Goal: Communication & Community: Answer question/provide support

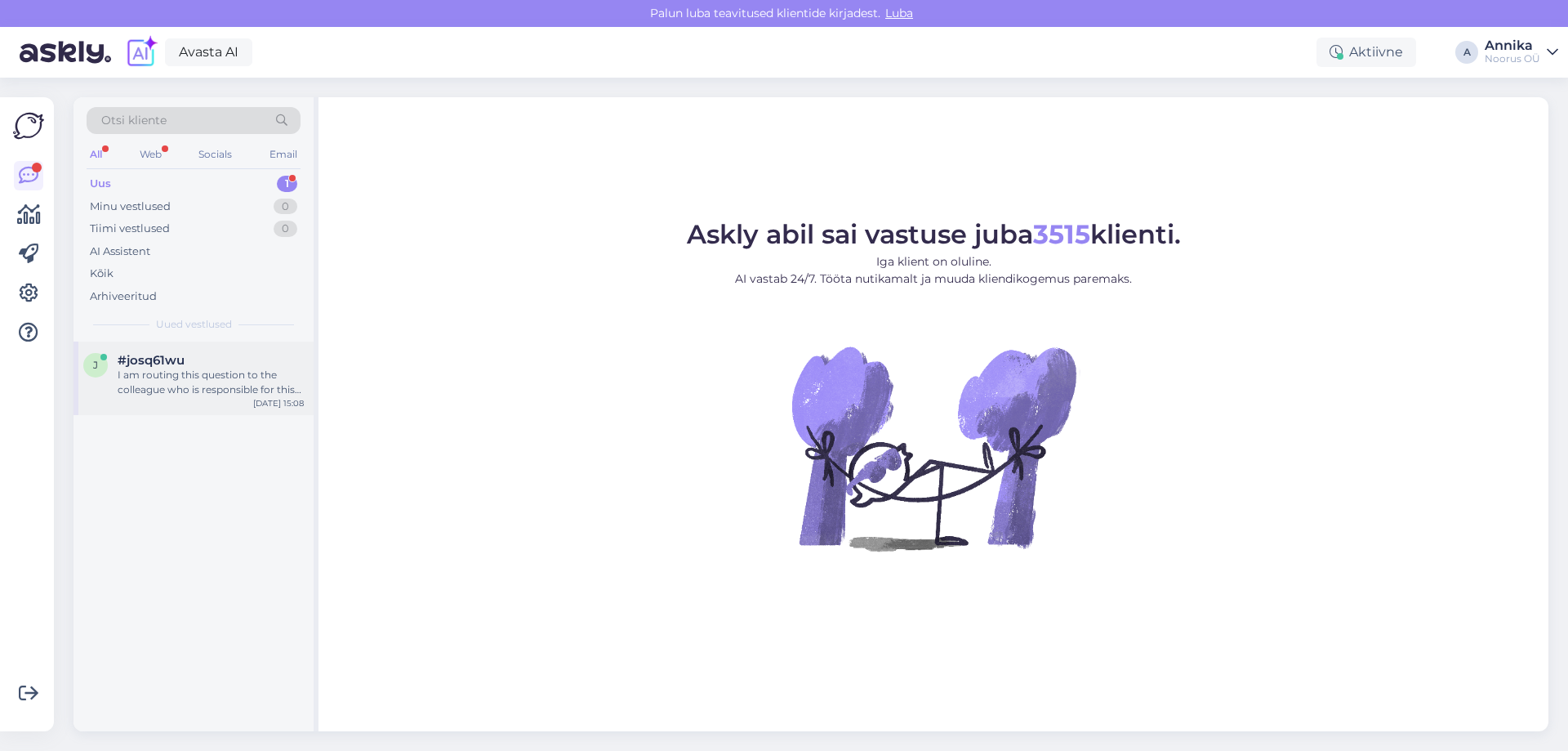
click at [226, 360] on div "#josq61wu" at bounding box center [211, 360] width 187 height 15
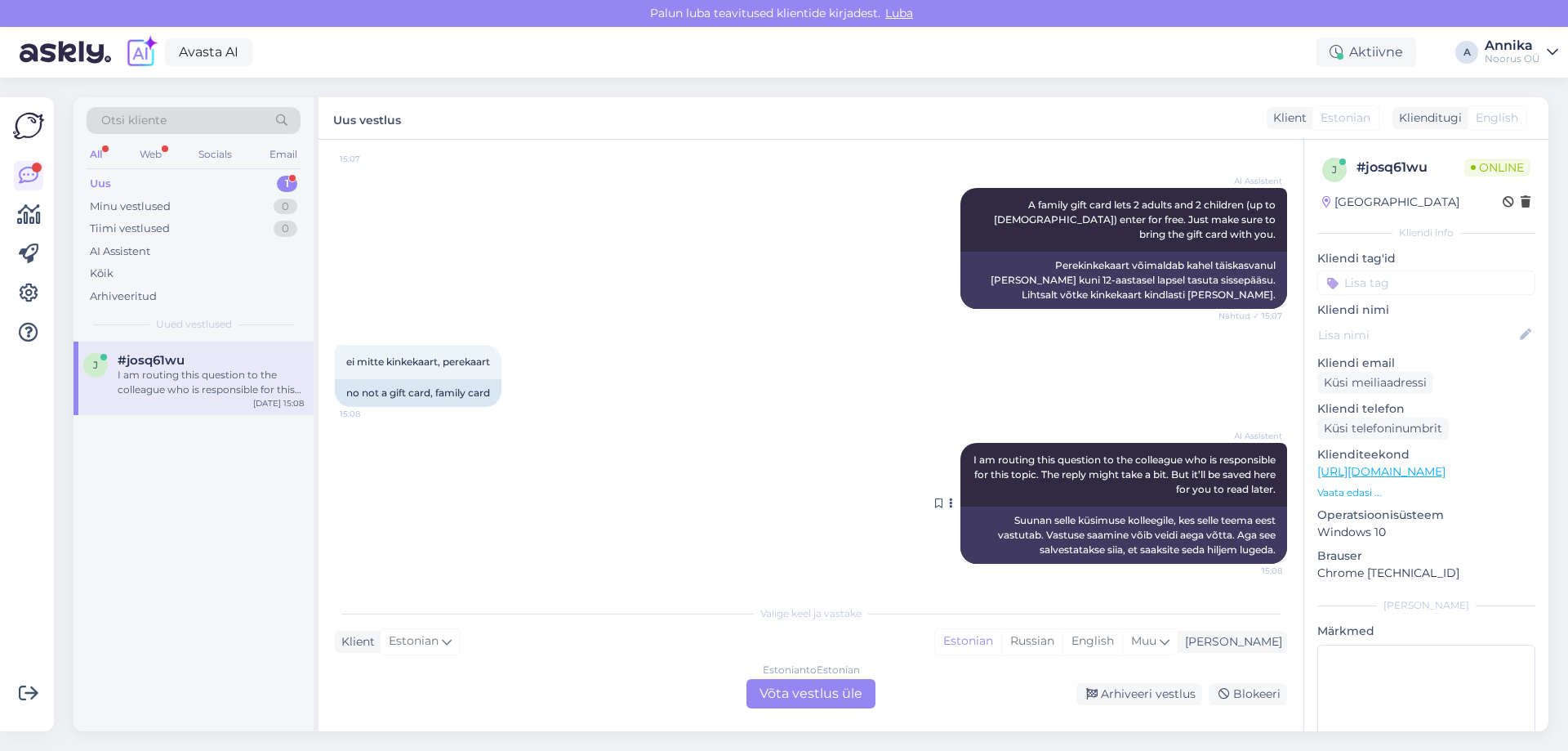
drag, startPoint x: 816, startPoint y: 693, endPoint x: 937, endPoint y: 607, distance: 148.4
click at [815, 691] on div "Estonian to Estonian Võta vestlus üle" at bounding box center [810, 694] width 129 height 29
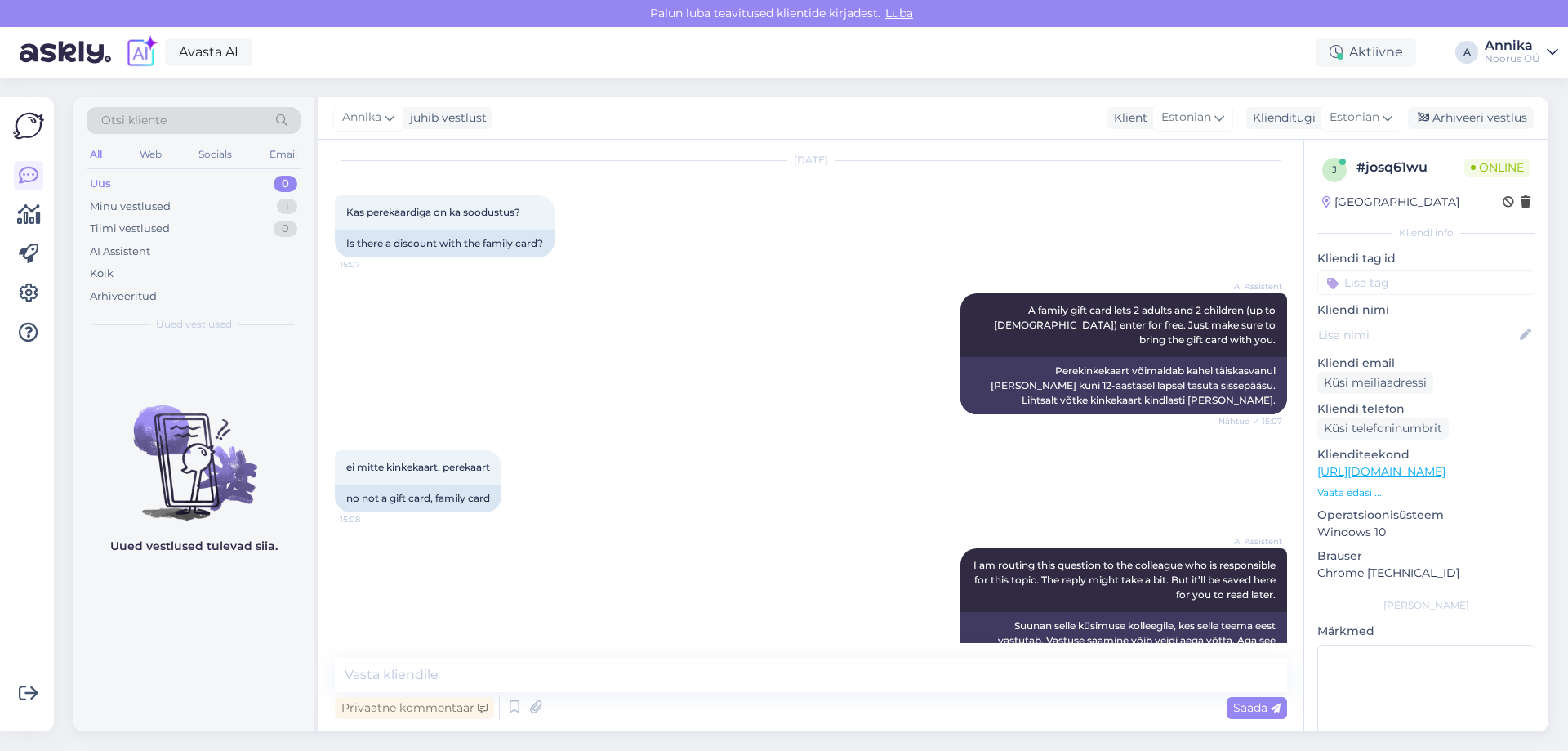
scroll to position [92, 0]
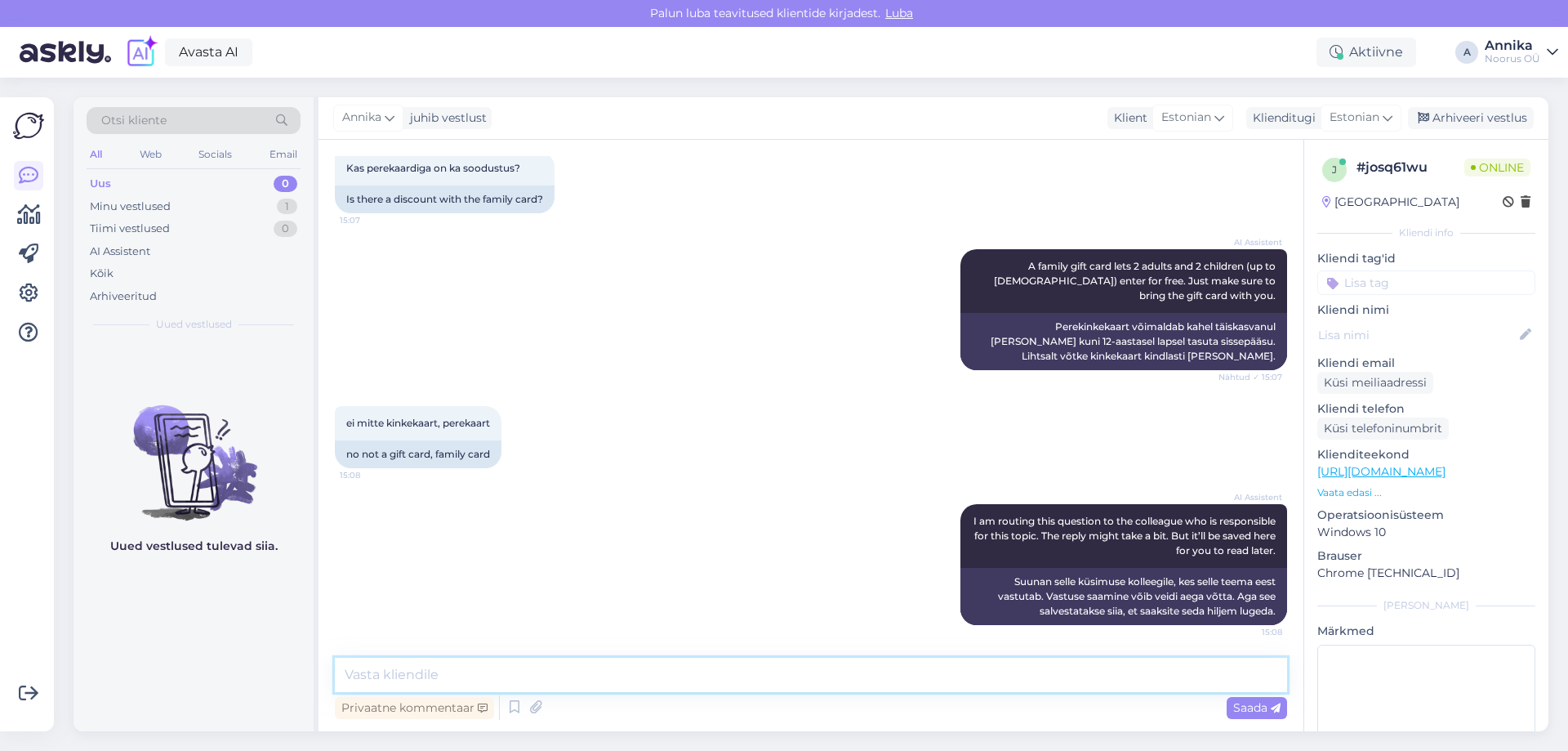
click at [412, 668] on textarea at bounding box center [811, 675] width 952 height 35
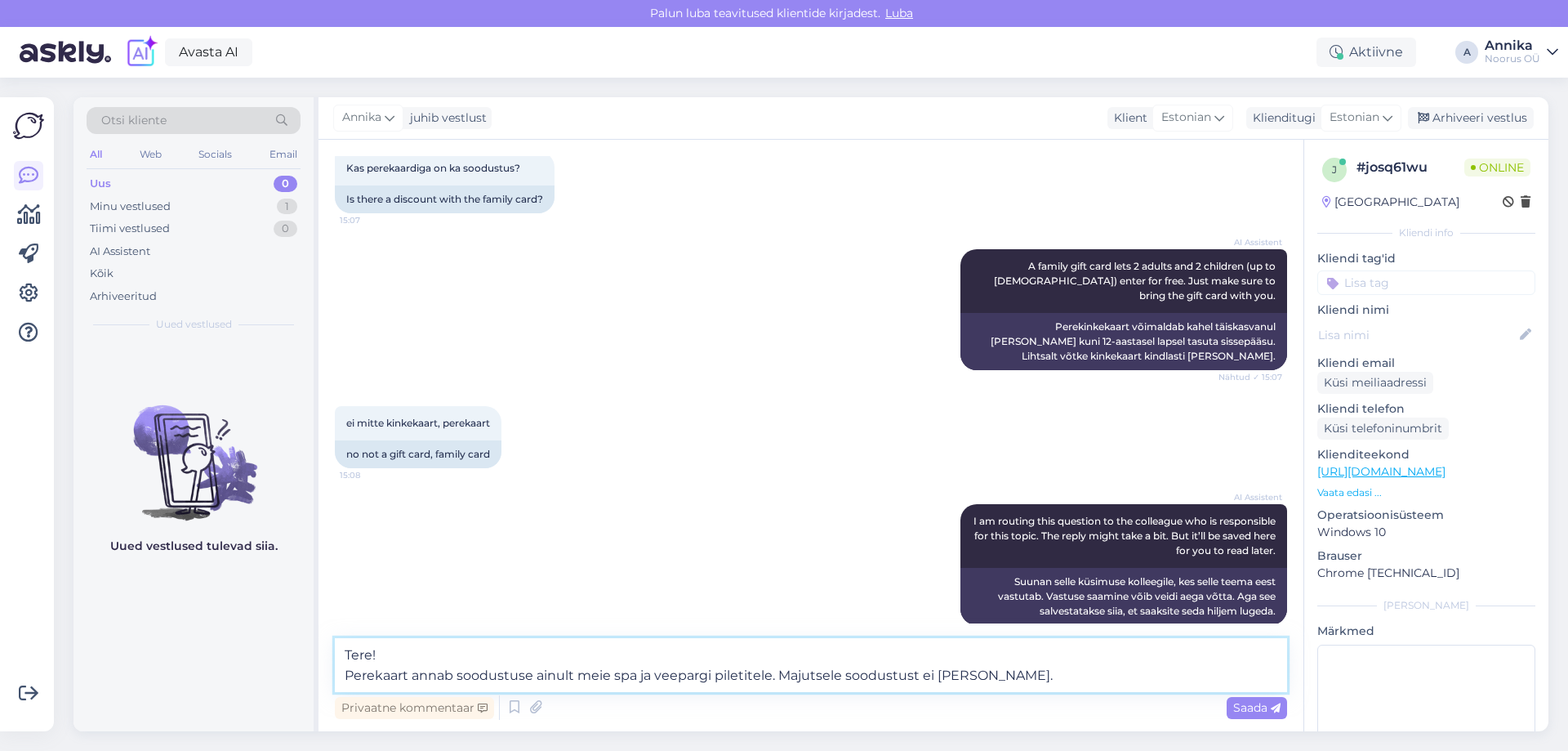
type textarea "Tere! Perekaart annab soodustuse ainult meie spa ja veepargi piletitele. Majutu…"
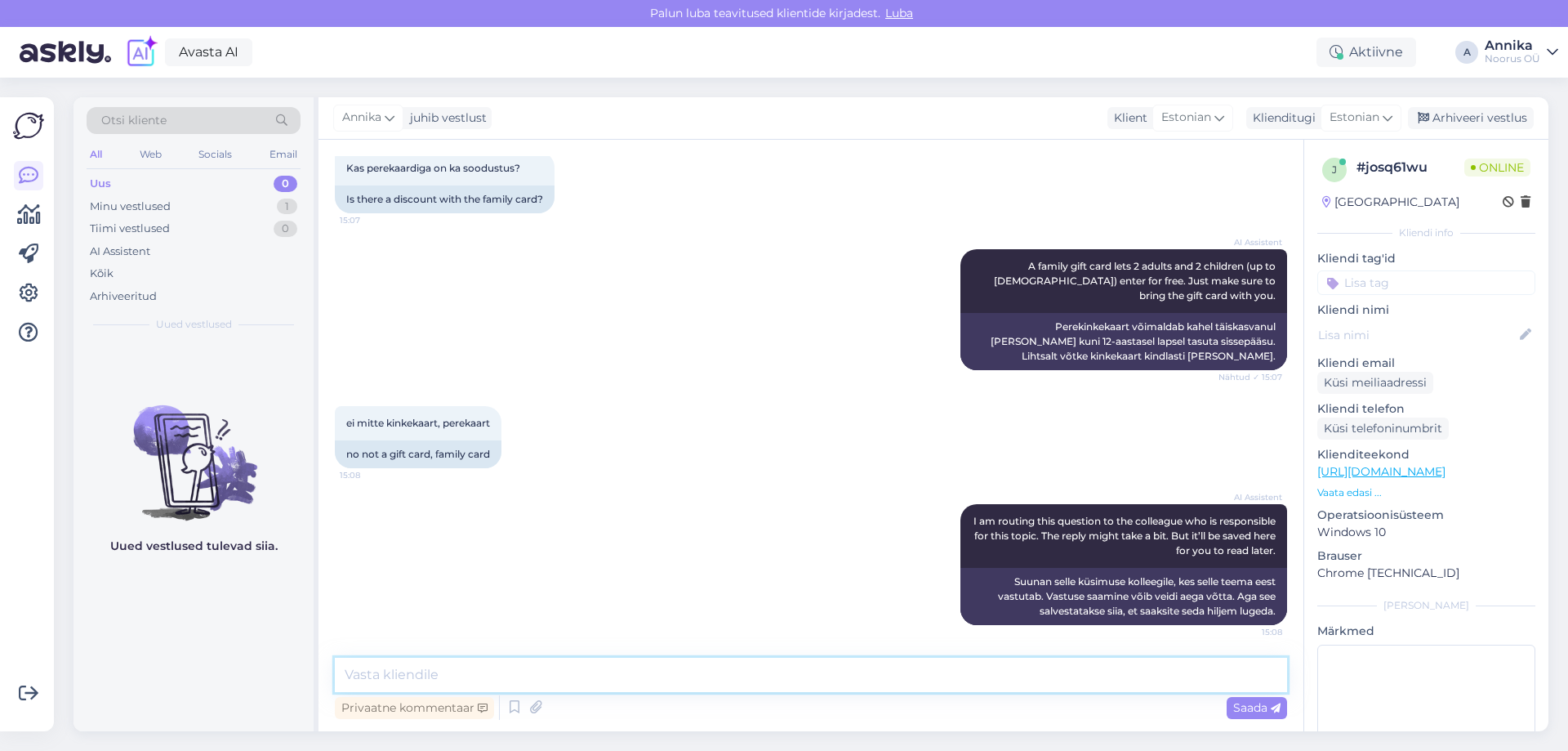
scroll to position [191, 0]
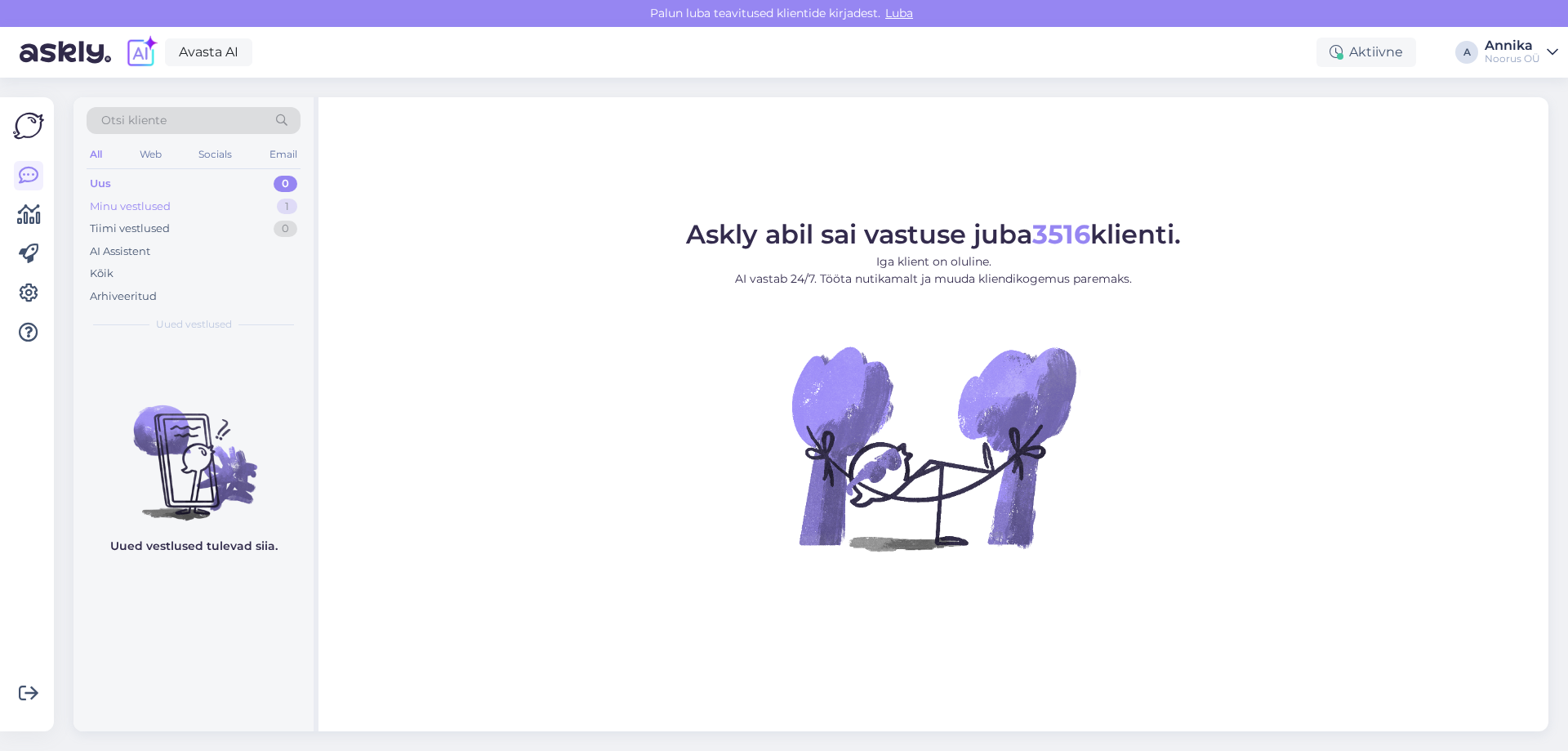
click at [234, 209] on div "Minu vestlused 1" at bounding box center [194, 207] width 214 height 22
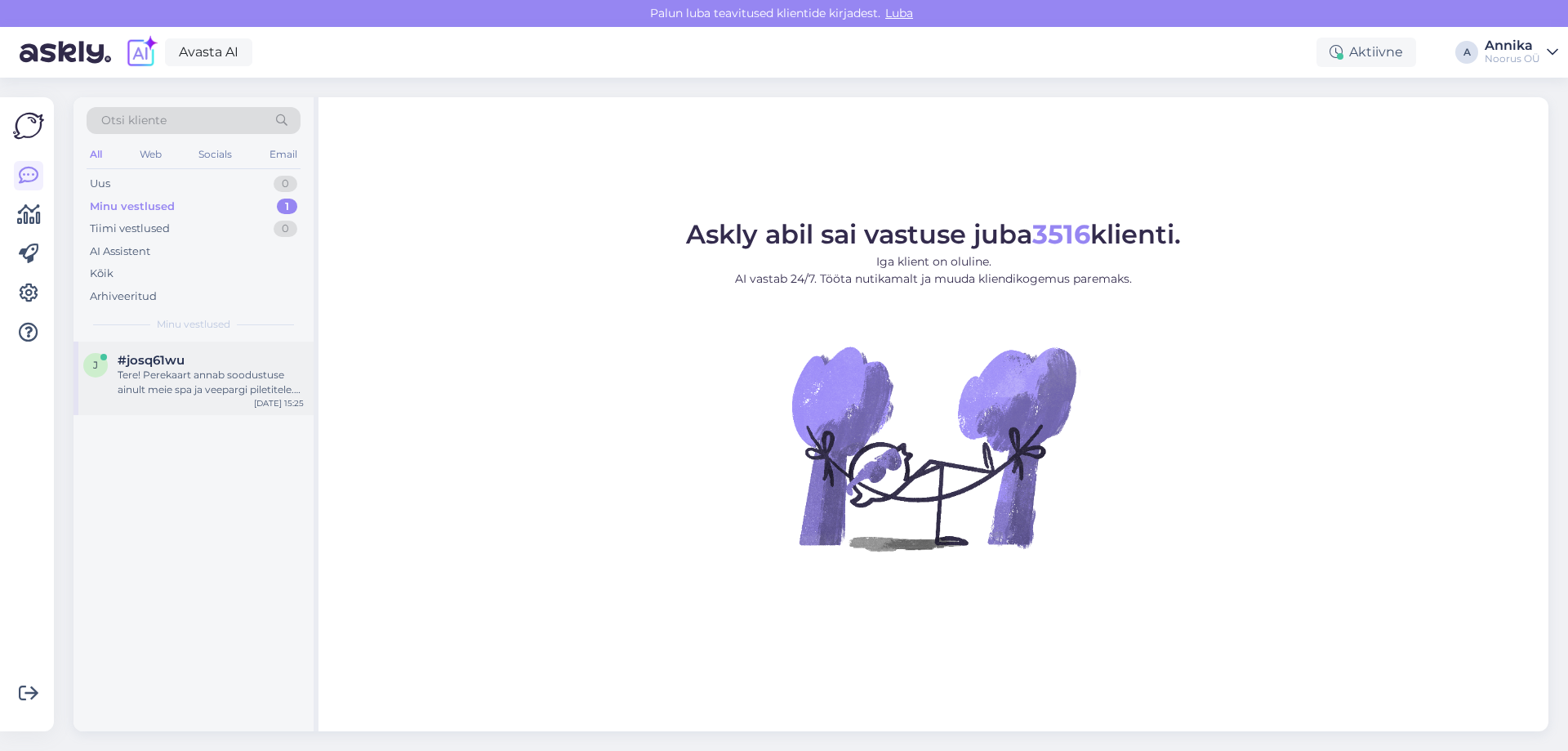
click at [162, 385] on div "Tere! Perekaart annab soodustuse ainult meie spa ja veepargi piletitele. Majutu…" at bounding box center [211, 382] width 187 height 29
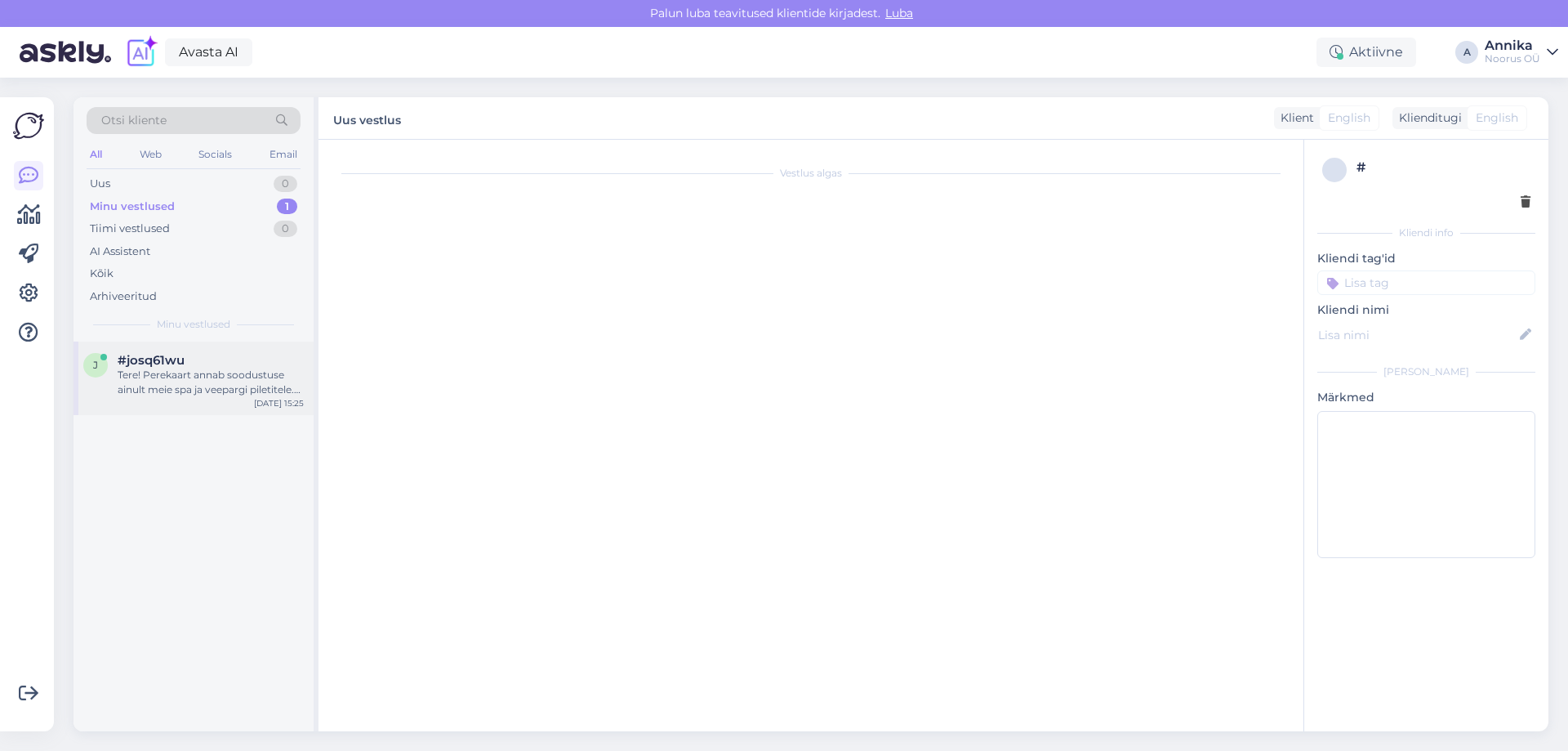
scroll to position [191, 0]
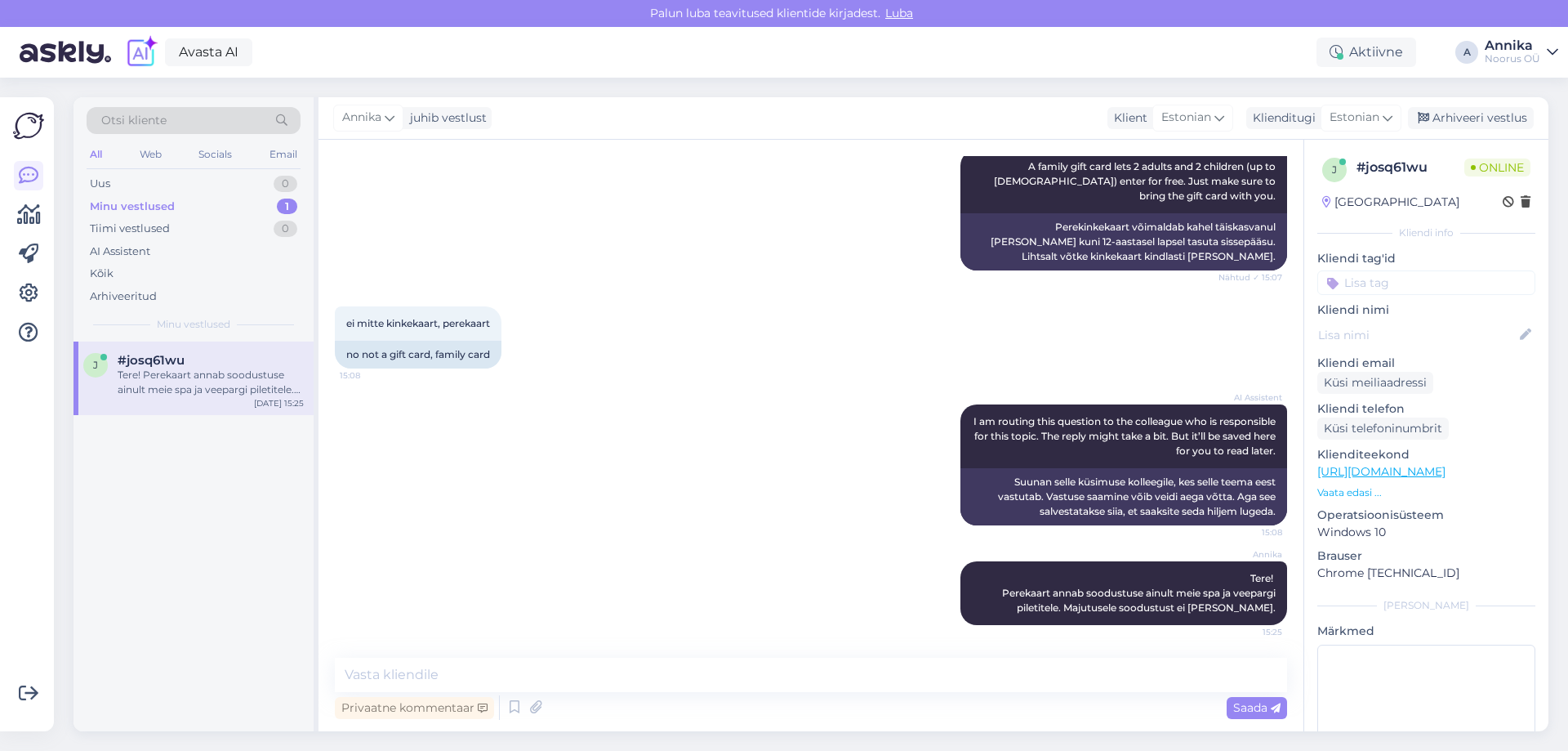
click at [698, 467] on div "AI Assistent I am routing this question to the colleague who is responsible for…" at bounding box center [811, 465] width 952 height 157
click at [1473, 112] on div "Arhiveeri vestlus" at bounding box center [1471, 118] width 126 height 22
